Goal: Communication & Community: Ask a question

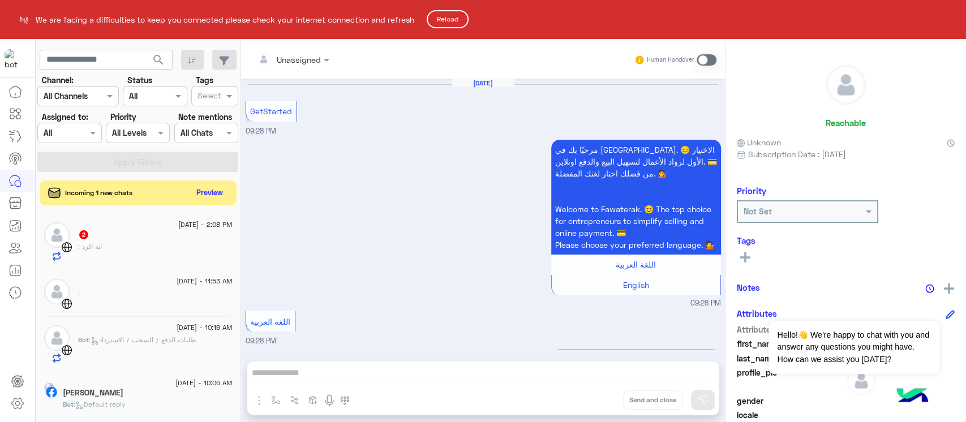
scroll to position [803, 0]
